Goal: Task Accomplishment & Management: Complete application form

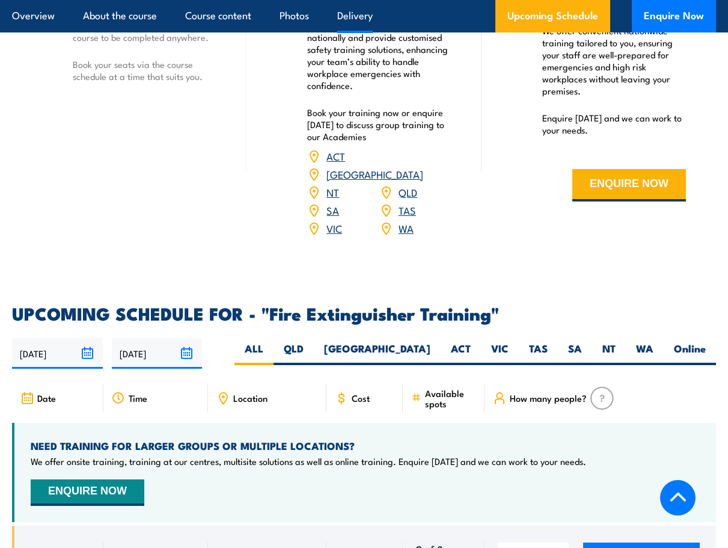
scroll to position [1803, 0]
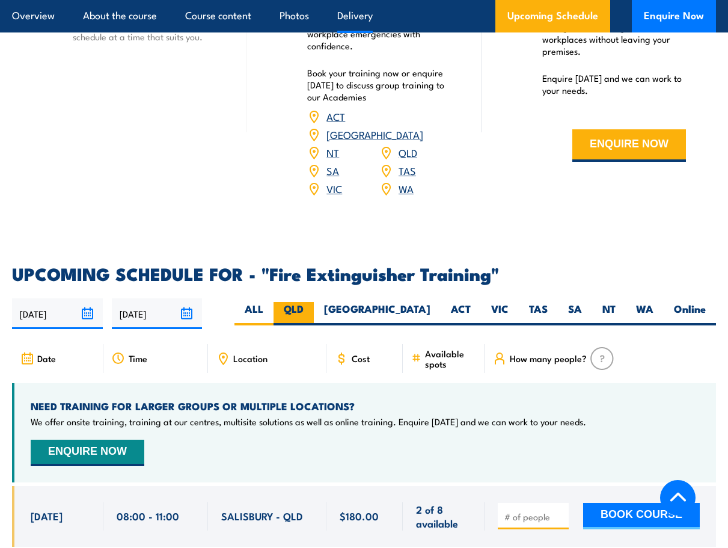
click at [314, 302] on label "QLD" at bounding box center [294, 313] width 40 height 23
click at [311, 302] on input "QLD" at bounding box center [308, 306] width 8 height 8
radio input "true"
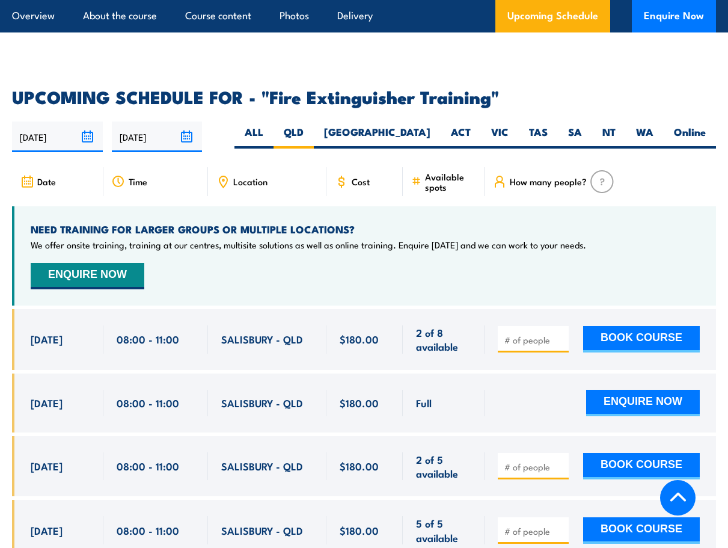
scroll to position [1977, 0]
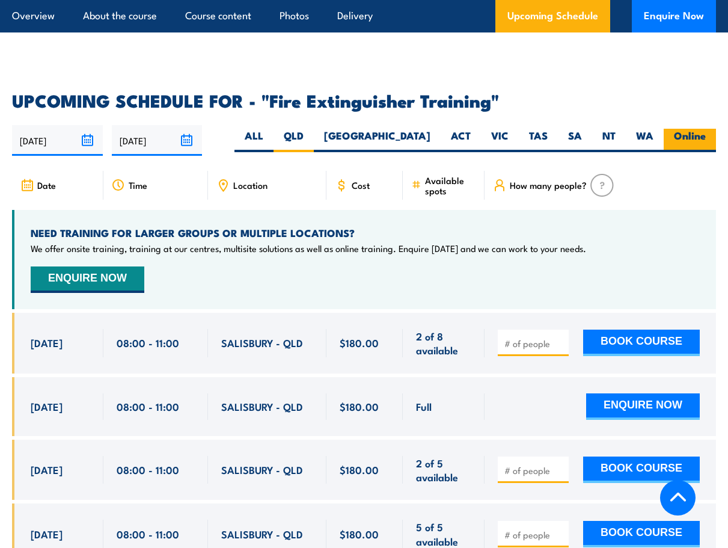
click at [695, 129] on label "Online" at bounding box center [690, 140] width 52 height 23
click at [706, 129] on input "Online" at bounding box center [710, 133] width 8 height 8
radio input "true"
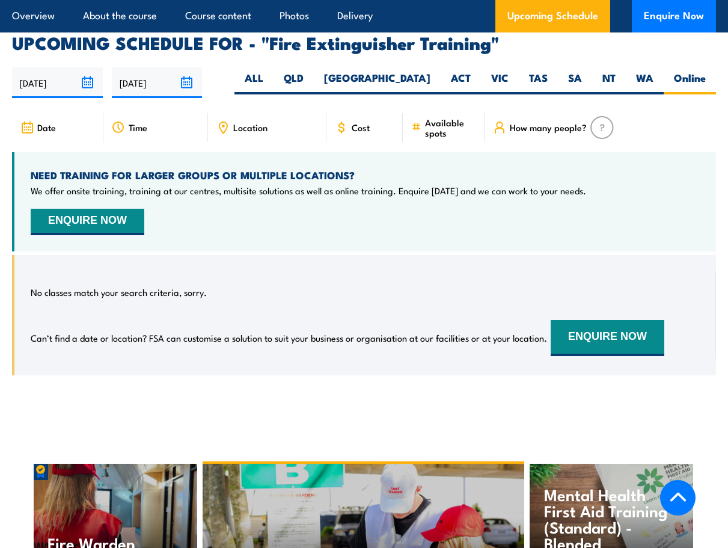
scroll to position [2037, 0]
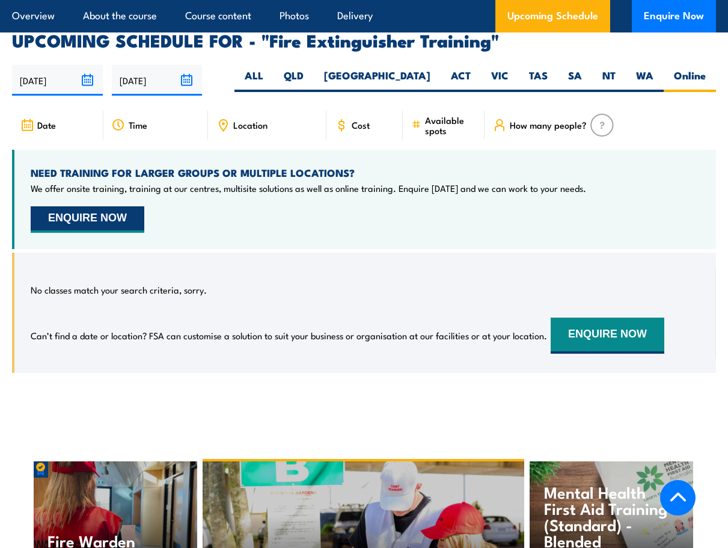
click at [94, 206] on button "ENQUIRE NOW" at bounding box center [88, 219] width 114 height 26
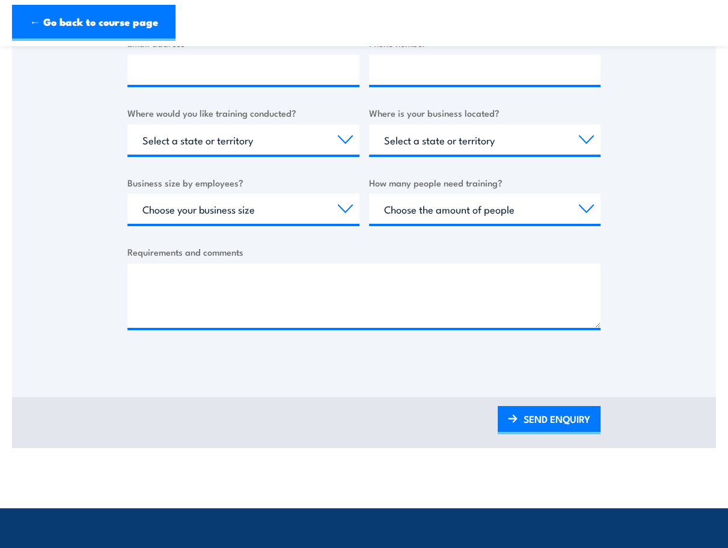
scroll to position [361, 0]
